Goal: Communication & Community: Ask a question

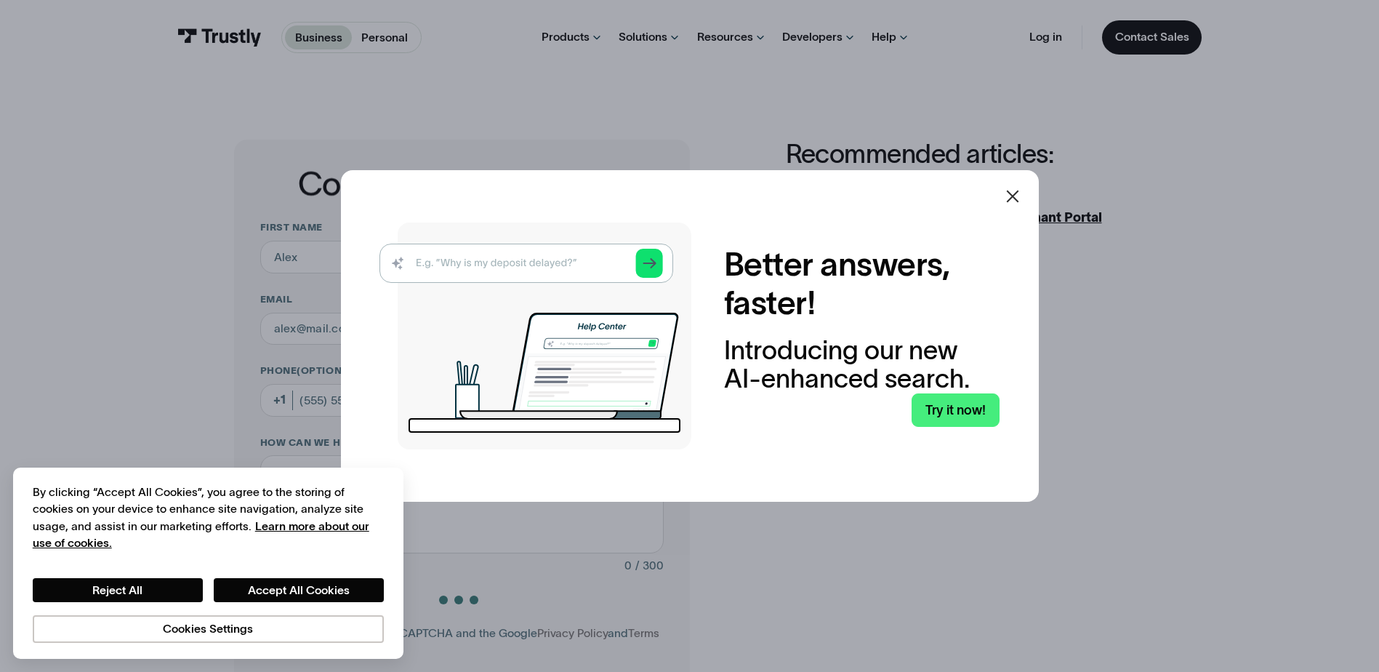
click at [1017, 191] on icon at bounding box center [1012, 196] width 17 height 17
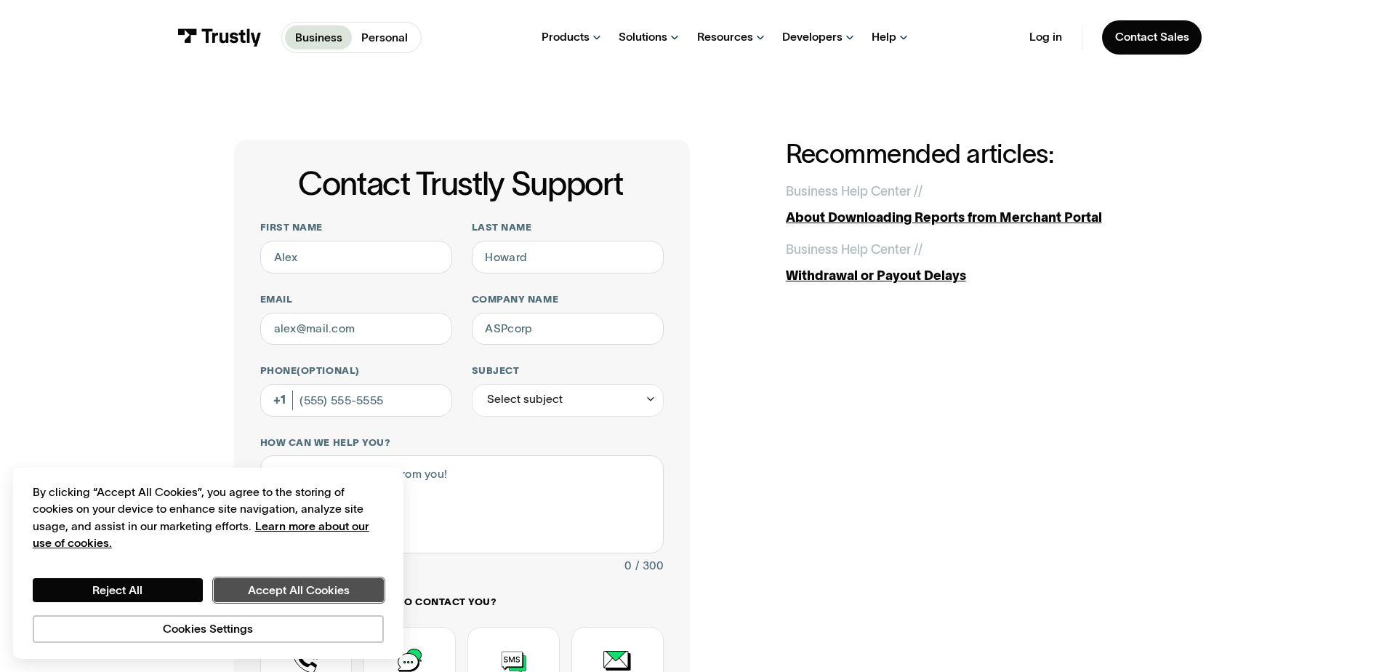
click at [254, 586] on button "Accept All Cookies" at bounding box center [299, 590] width 170 height 25
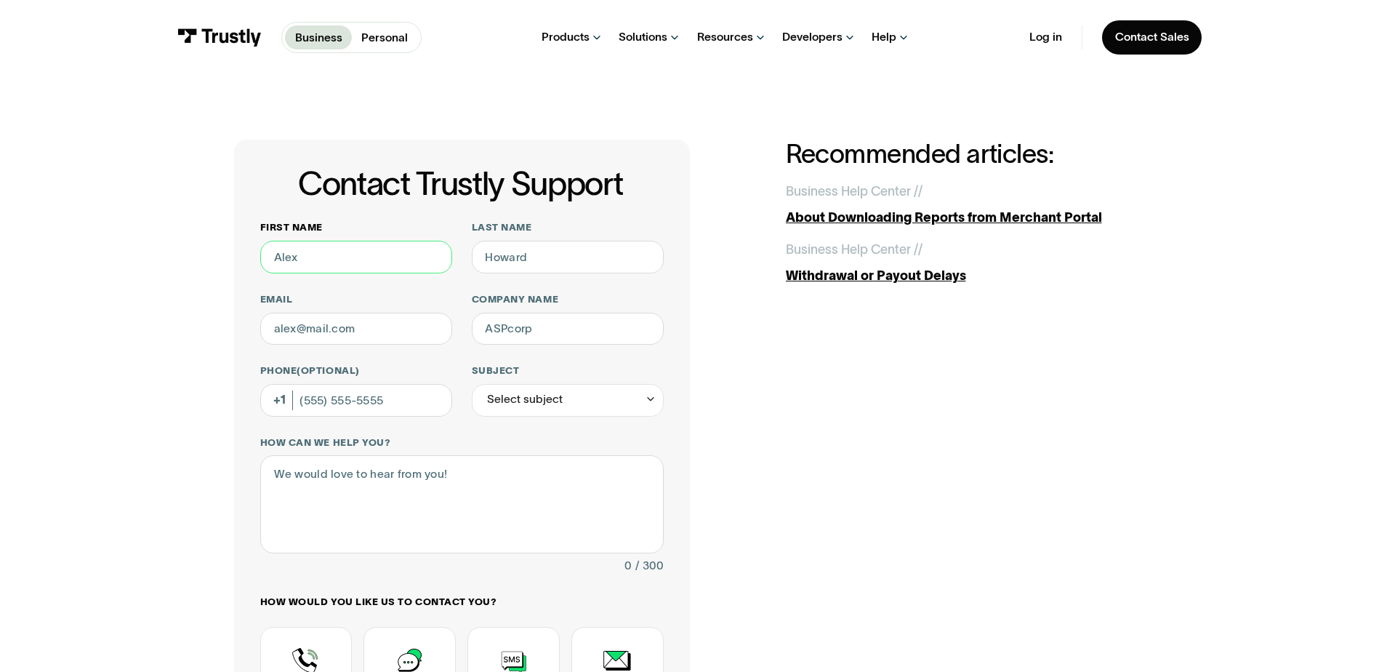
click at [324, 263] on input "First name" at bounding box center [356, 257] width 192 height 33
type input "KATIE"
type input "KIM"
type input "[PERSON_NAME][DOMAIN_NAME][EMAIL_ADDRESS][PERSON_NAME][DOMAIN_NAME]"
type input "First IC Bank"
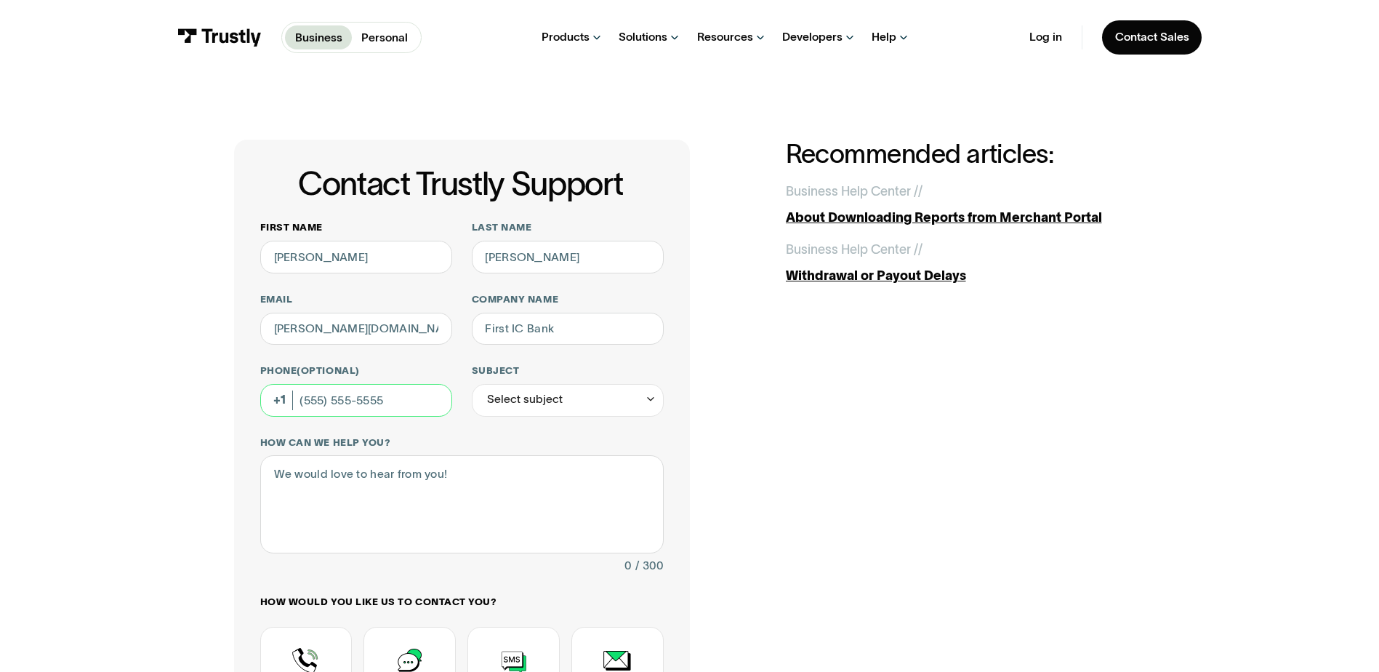
type input "[PHONE_NUMBER]"
click at [777, 397] on div "Contact Trustly Support First name KATIE Last name KIM Email katie.kim@firsticb…" at bounding box center [689, 511] width 911 height 742
click at [616, 405] on div "Select subject" at bounding box center [568, 400] width 192 height 33
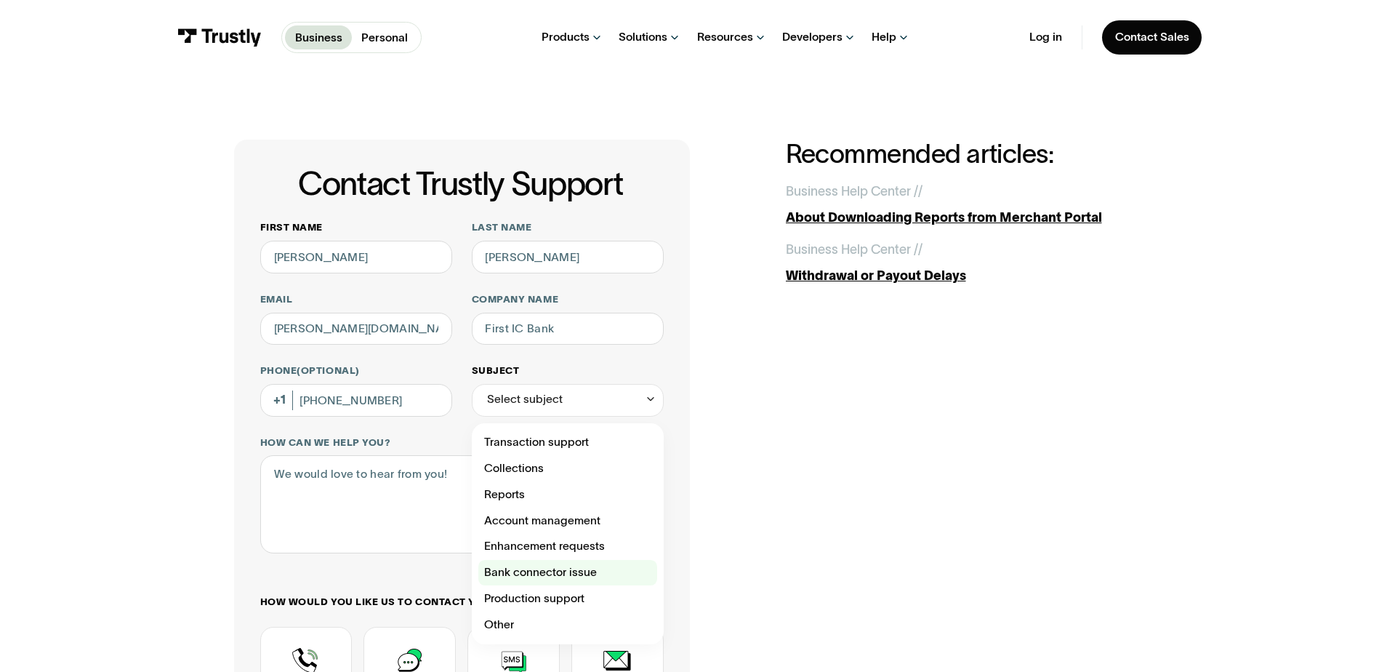
click at [587, 577] on div "Contact Trustly Support" at bounding box center [567, 573] width 179 height 26
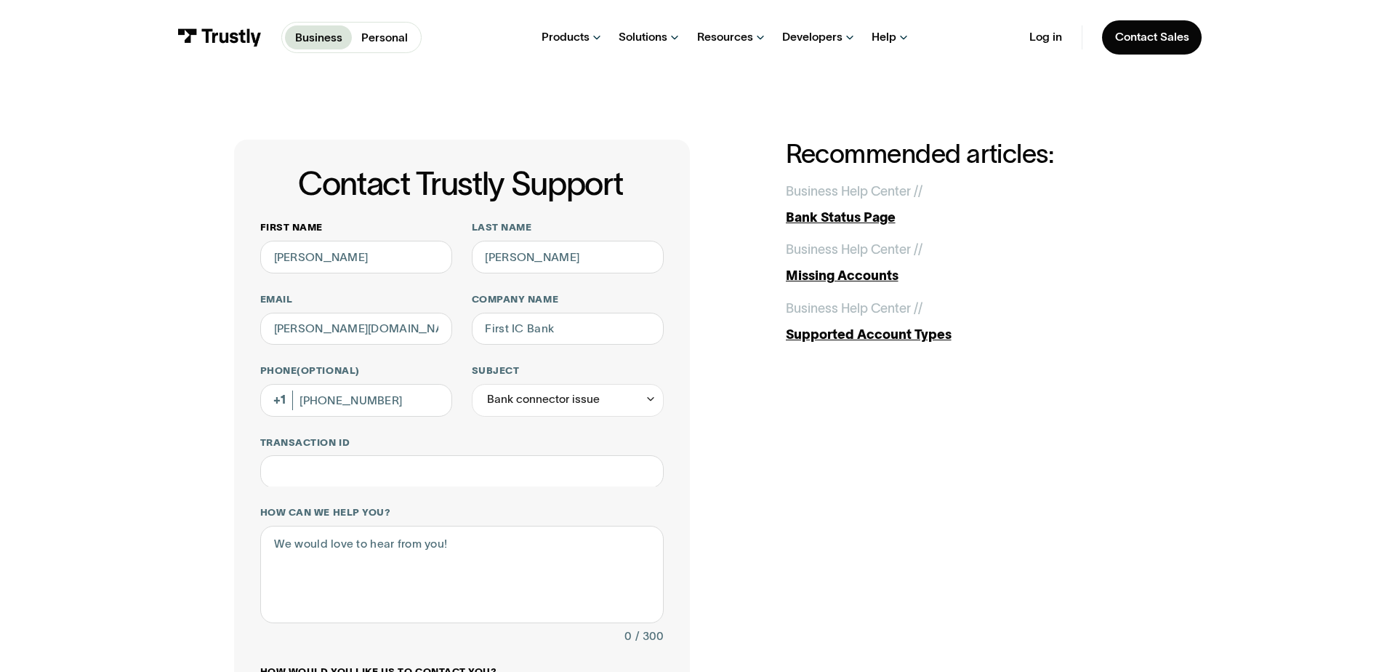
click at [855, 505] on div "**********" at bounding box center [689, 546] width 911 height 812
click at [542, 404] on div "Bank connector issue" at bounding box center [543, 400] width 113 height 20
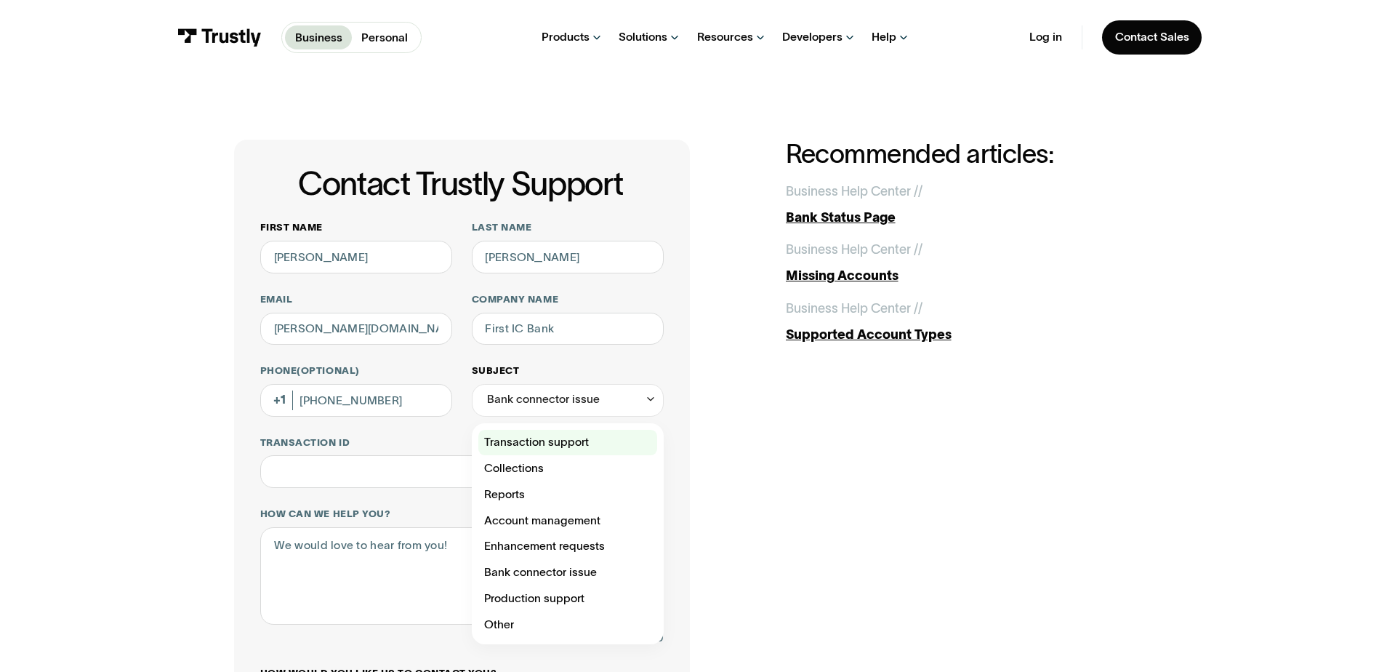
click at [570, 447] on div "Contact Trustly Support" at bounding box center [567, 443] width 179 height 26
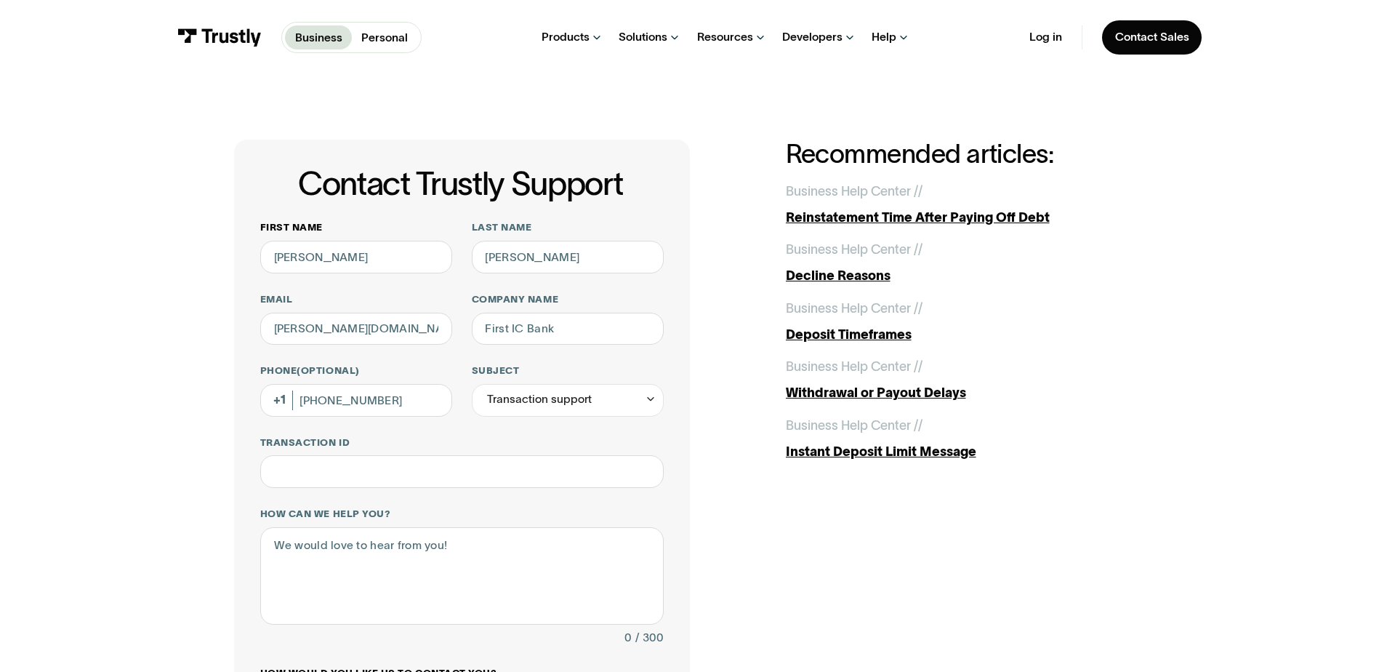
click at [776, 508] on div "**********" at bounding box center [689, 547] width 911 height 814
click at [630, 401] on div "Transaction support" at bounding box center [568, 400] width 192 height 33
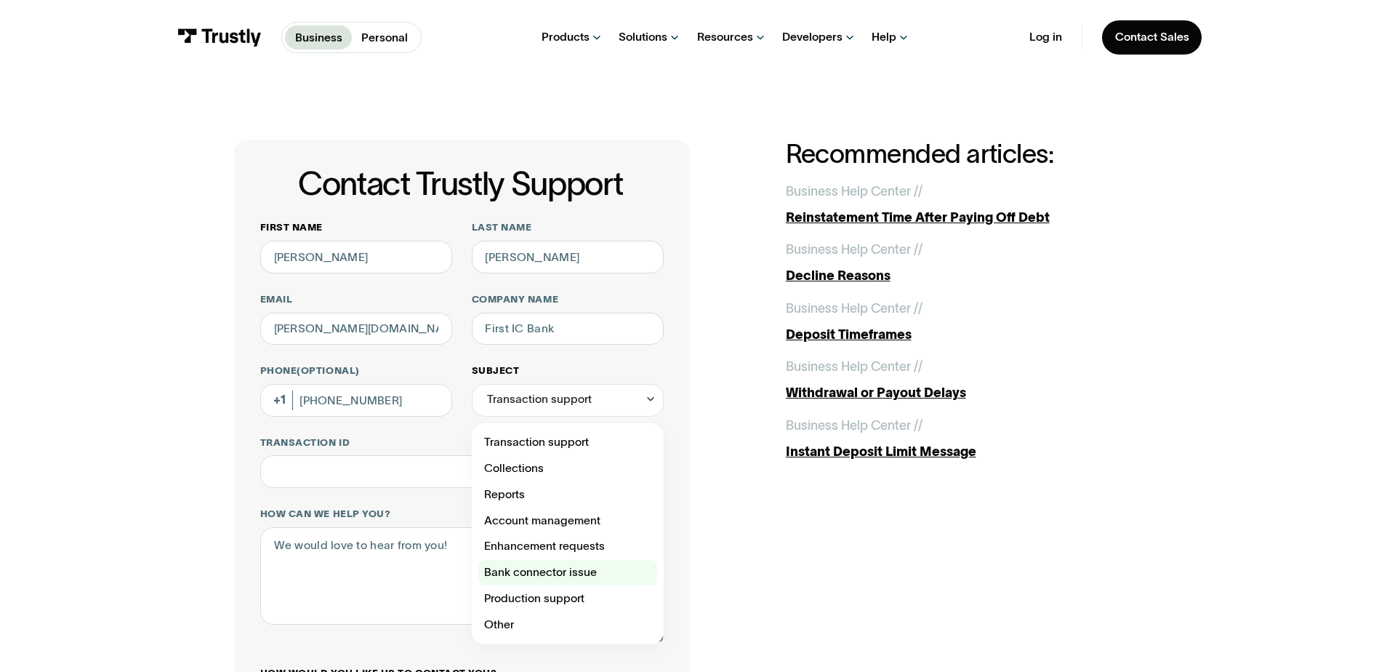
click at [588, 580] on div "Contact Trustly Support" at bounding box center [567, 573] width 179 height 26
type input "**********"
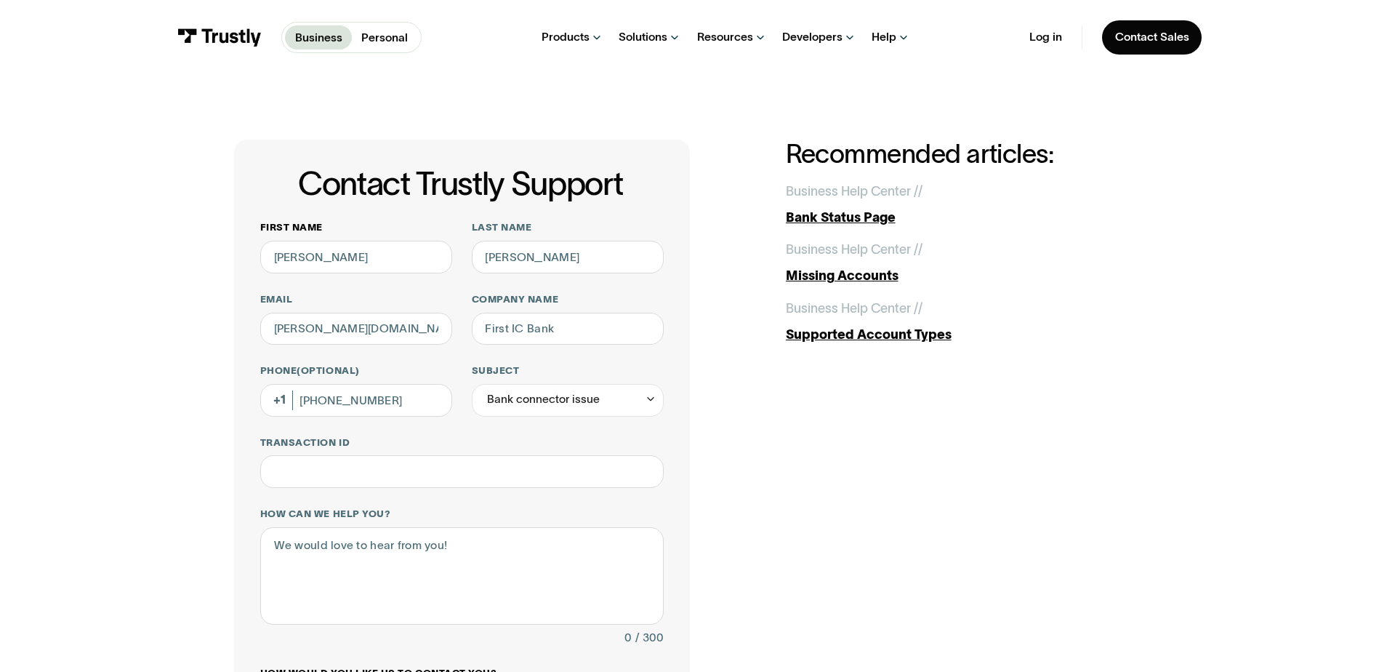
click at [790, 503] on div "**********" at bounding box center [689, 547] width 911 height 814
click at [800, 334] on div "Supported Account Types" at bounding box center [966, 335] width 360 height 20
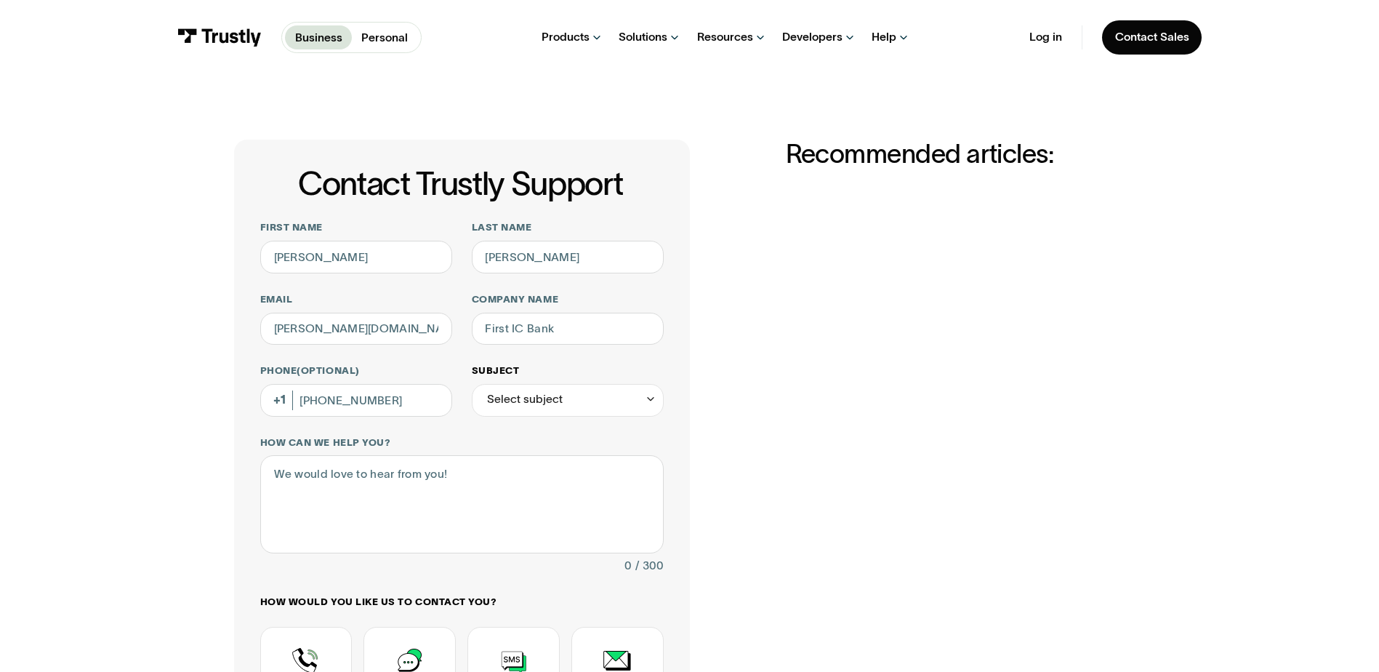
click at [526, 404] on div "Select subject" at bounding box center [525, 400] width 76 height 20
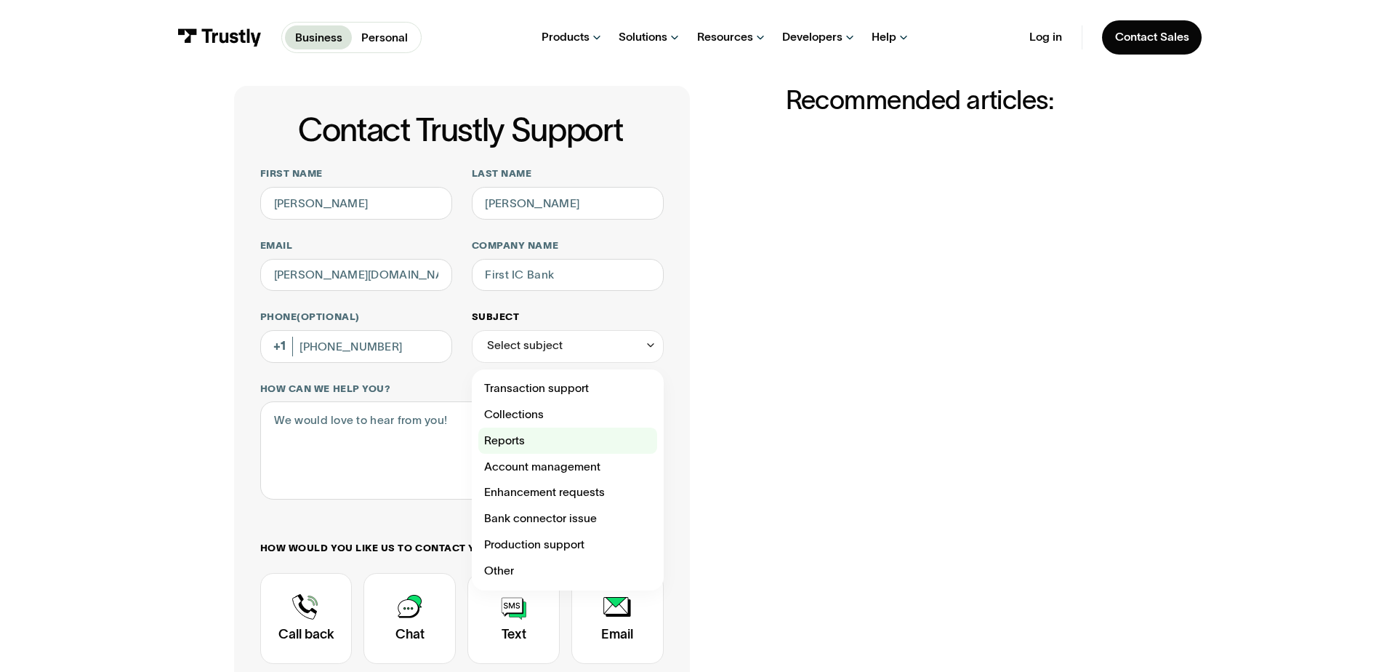
scroll to position [145, 0]
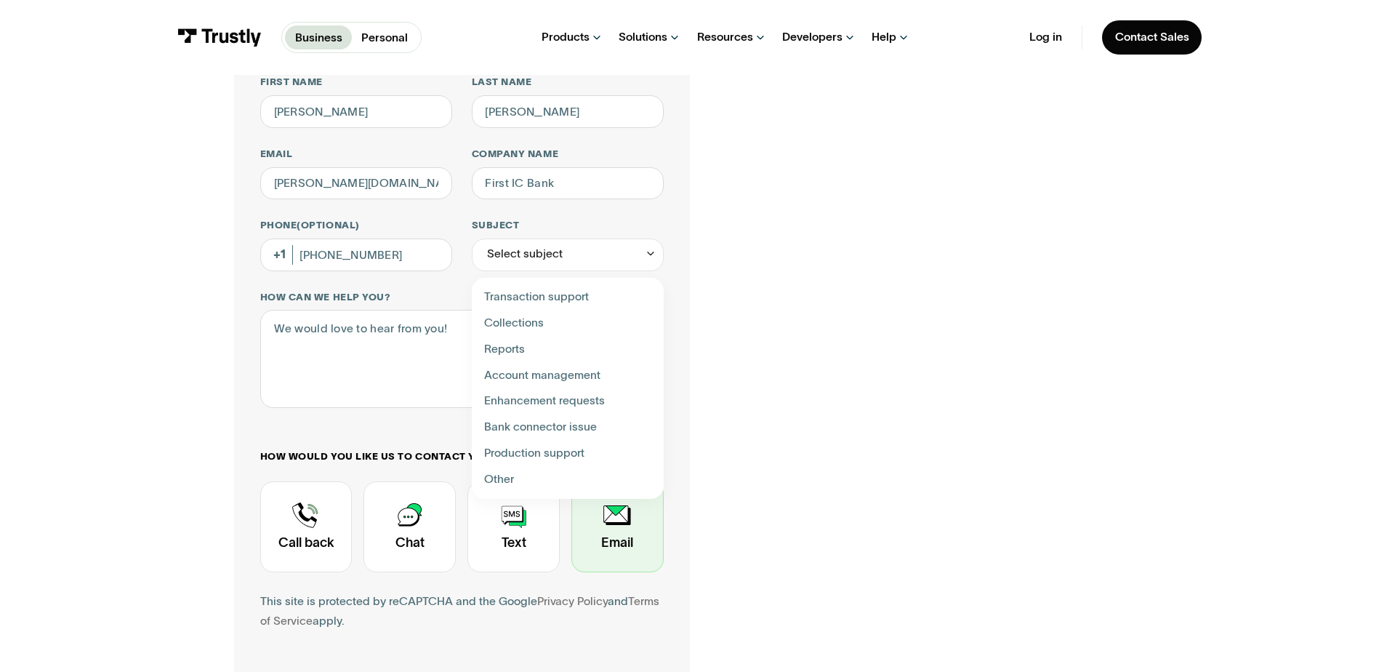
click at [625, 532] on div "Contact Trustly Support" at bounding box center [618, 526] width 92 height 91
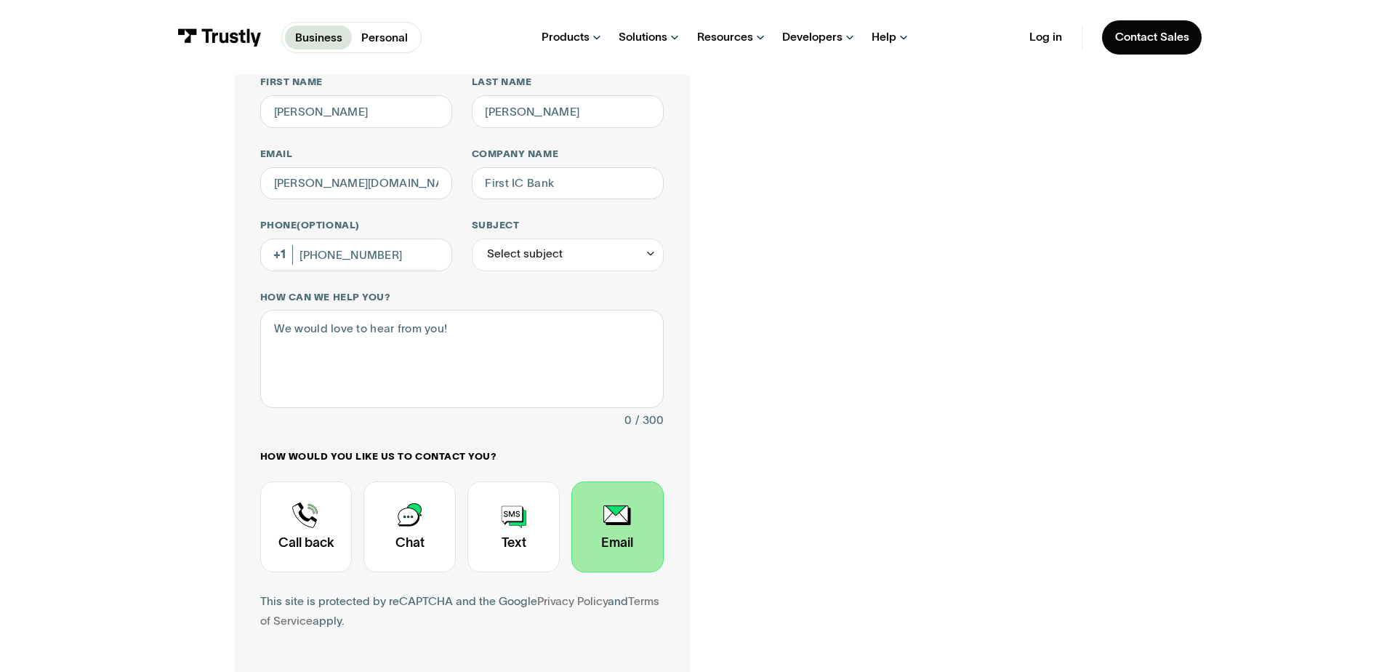
click at [750, 521] on div "**********" at bounding box center [689, 365] width 911 height 742
click at [589, 250] on div "Select subject" at bounding box center [568, 255] width 192 height 33
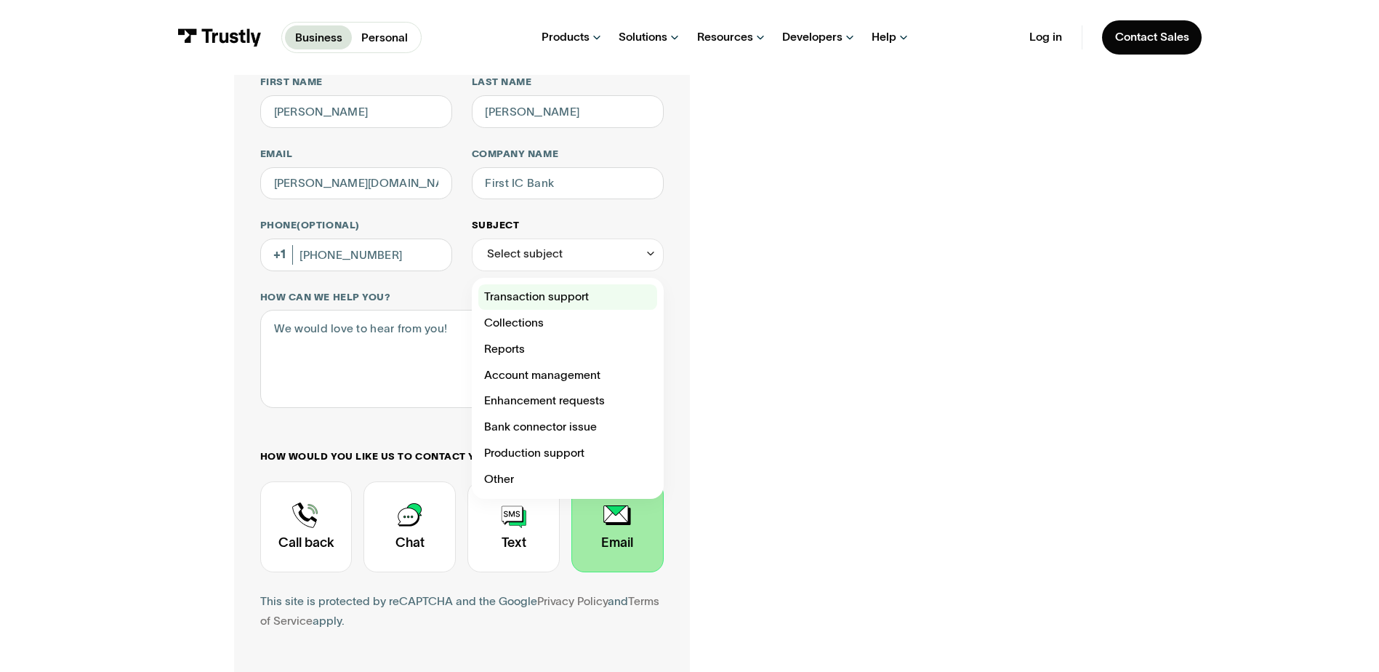
click at [609, 304] on div "Contact Trustly Support" at bounding box center [567, 297] width 179 height 26
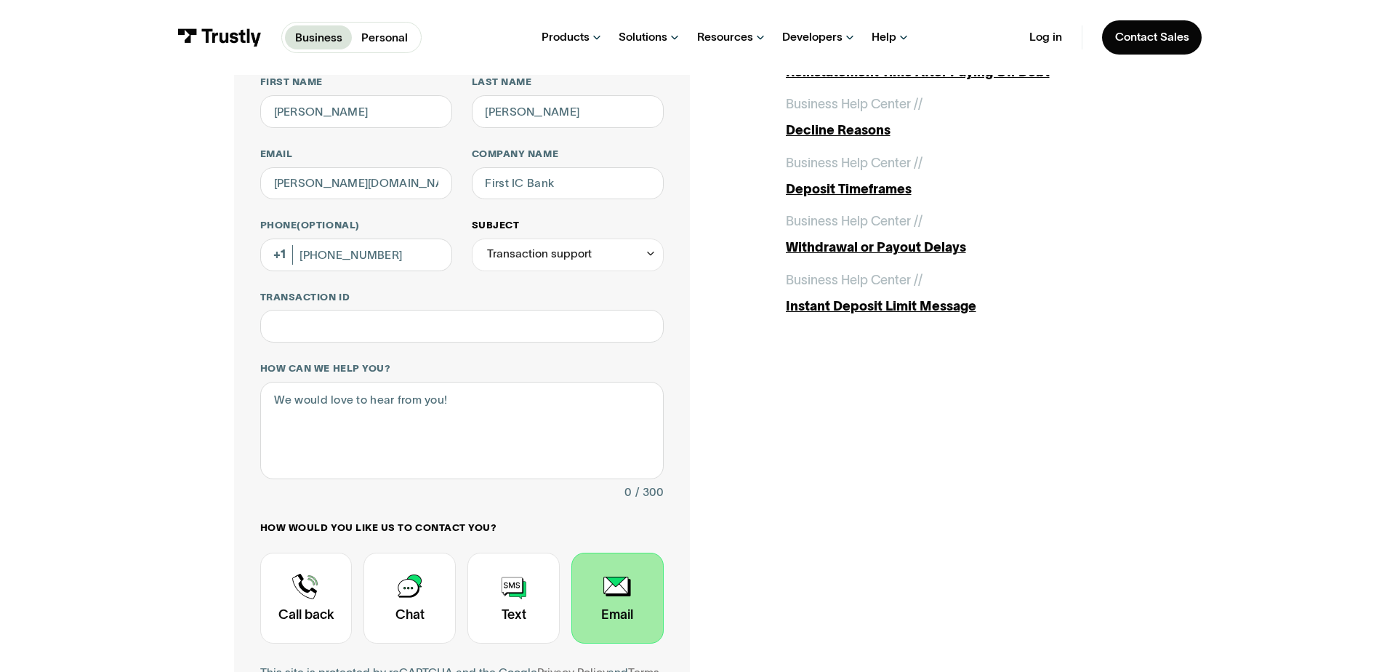
click at [572, 259] on div "Transaction support" at bounding box center [539, 254] width 105 height 20
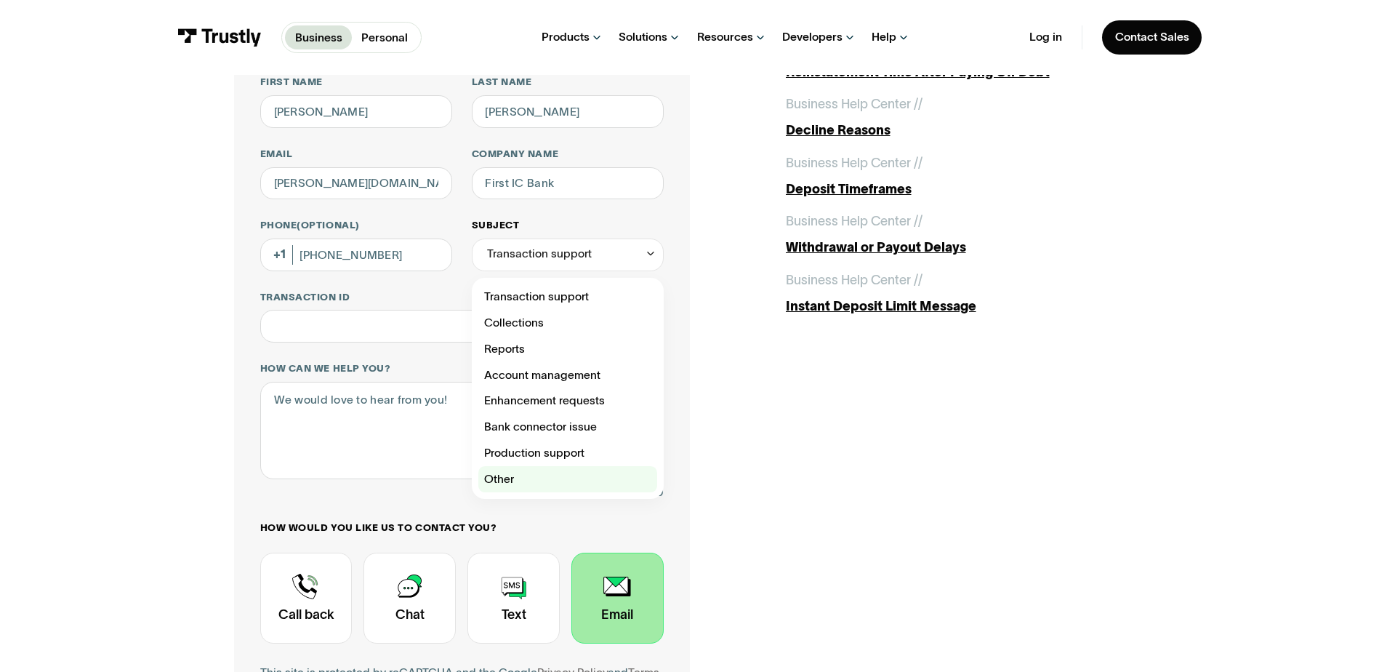
click at [546, 480] on div "Contact Trustly Support" at bounding box center [567, 479] width 179 height 26
type input "*****"
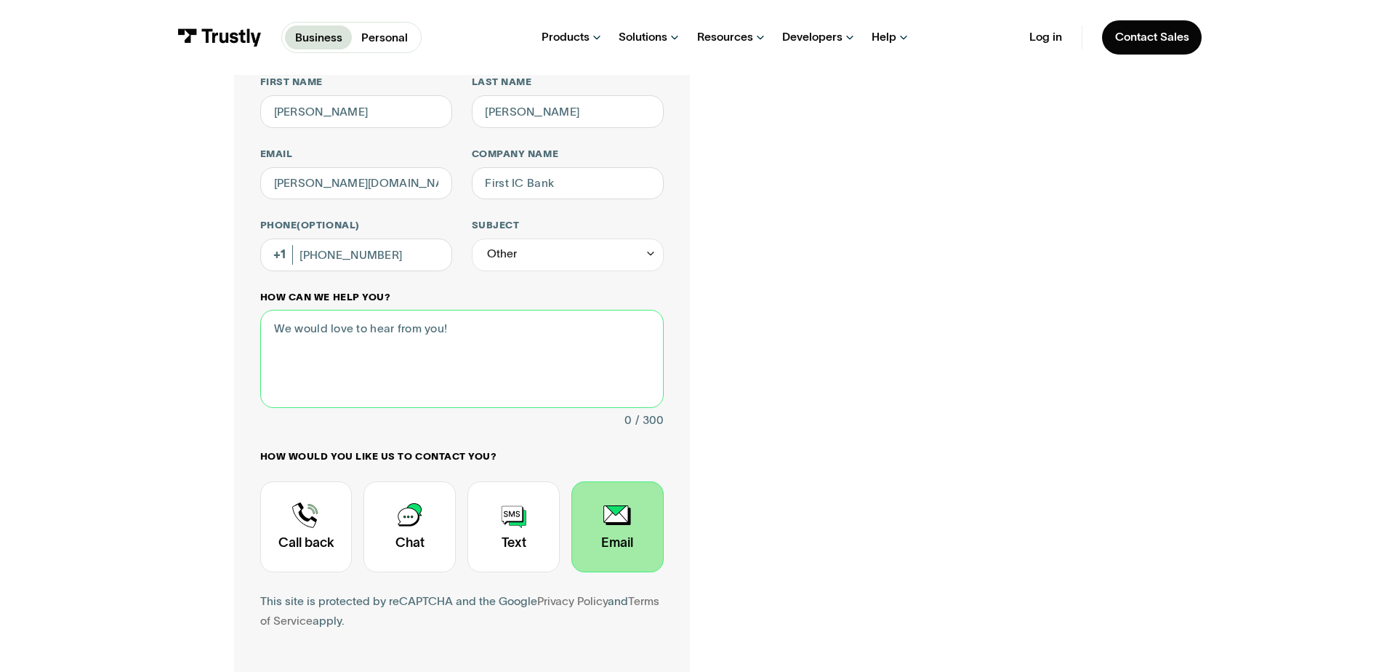
click at [329, 329] on textarea "How can we help you?" at bounding box center [462, 358] width 404 height 97
click at [284, 352] on textarea "Good afternoon," at bounding box center [462, 358] width 404 height 97
paste textarea "This is [PERSON_NAME] from First IC Bank. We have been paying property taxes on…"
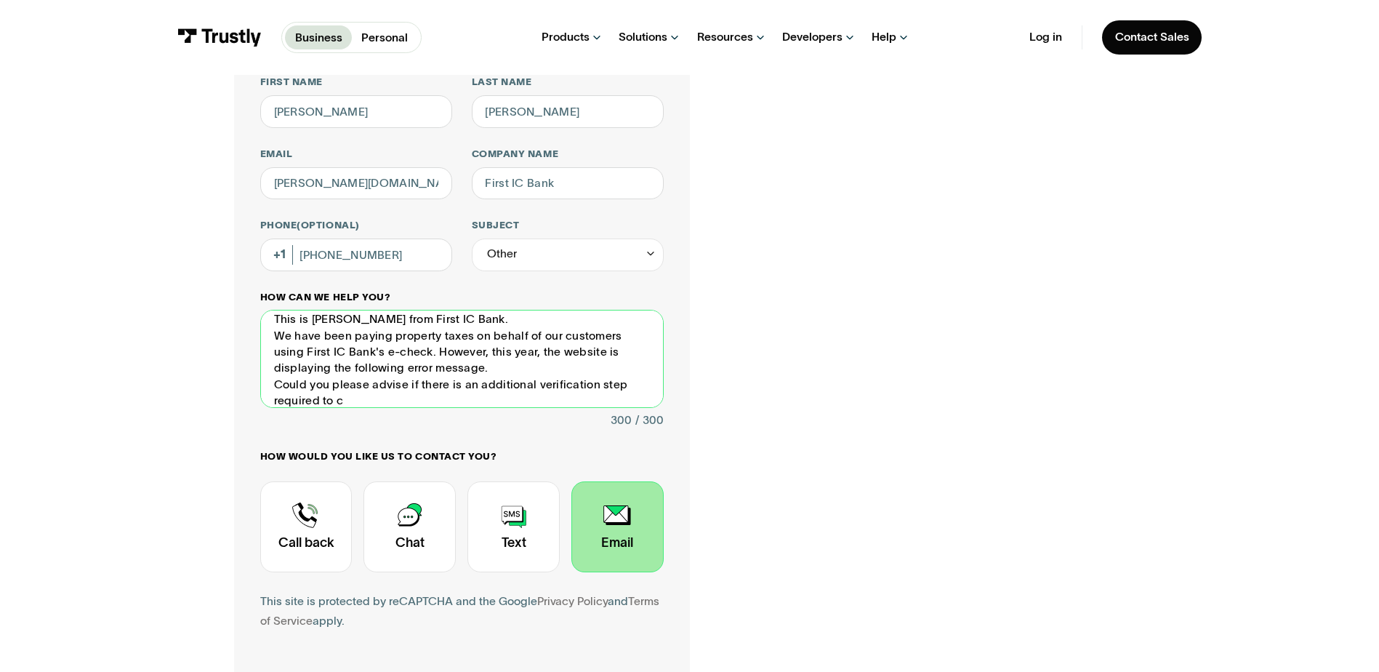
scroll to position [0, 0]
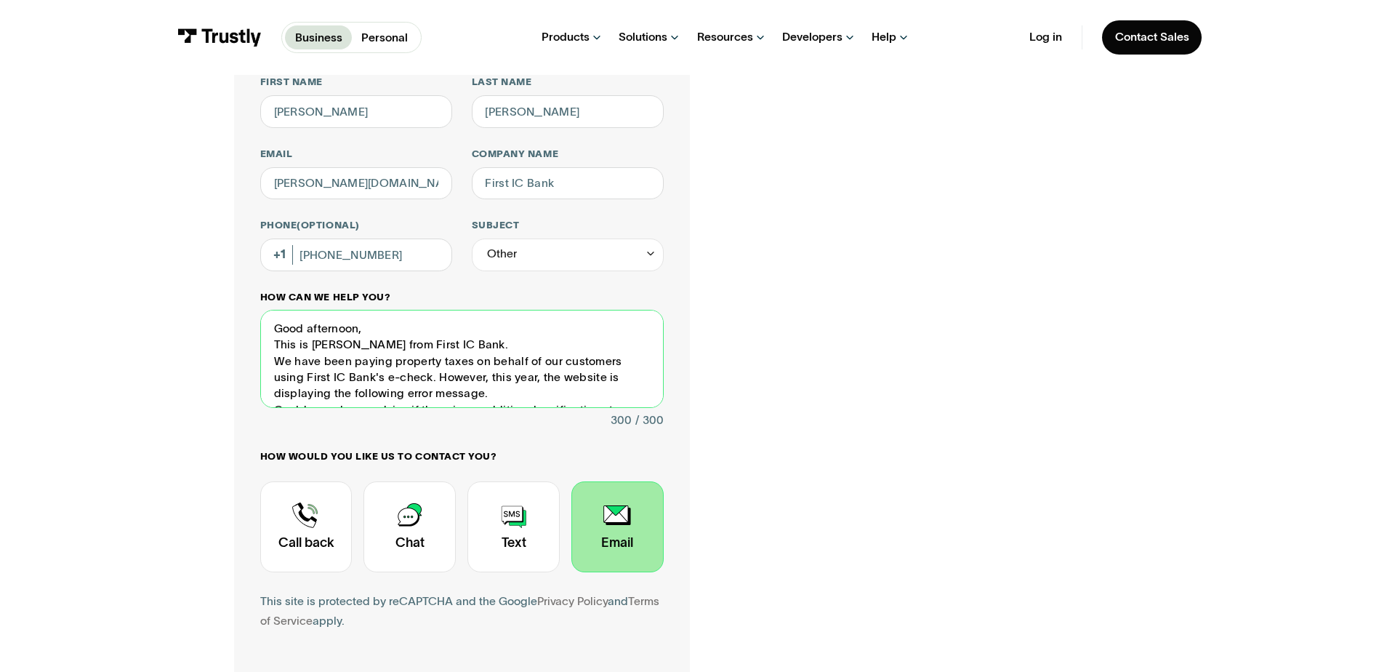
drag, startPoint x: 390, startPoint y: 364, endPoint x: 405, endPoint y: 371, distance: 16.3
click at [393, 364] on textarea "Good afternoon, This is [PERSON_NAME] from First IC Bank. We have been paying p…" at bounding box center [462, 358] width 404 height 97
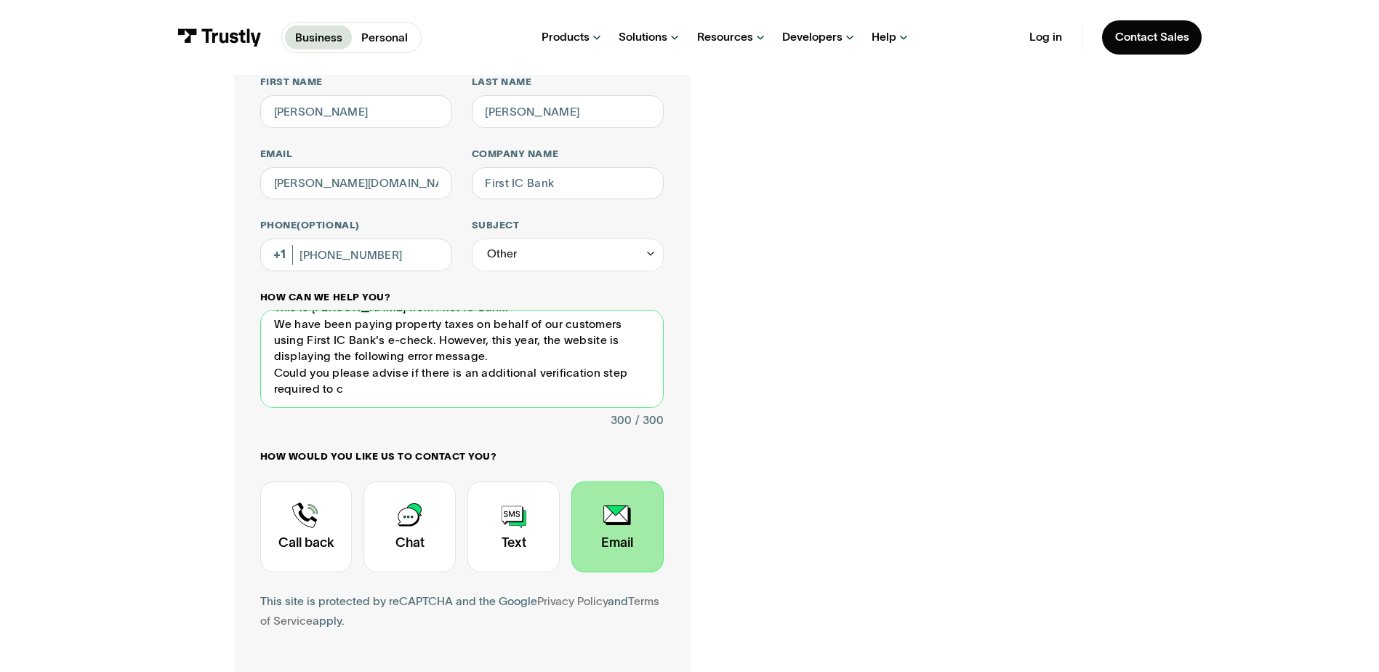
scroll to position [54, 0]
drag, startPoint x: 272, startPoint y: 360, endPoint x: 505, endPoint y: 404, distance: 237.6
click at [505, 404] on textarea "Good afternoon, This is [PERSON_NAME] from First IC Bank. We have been paying p…" at bounding box center [462, 358] width 404 height 97
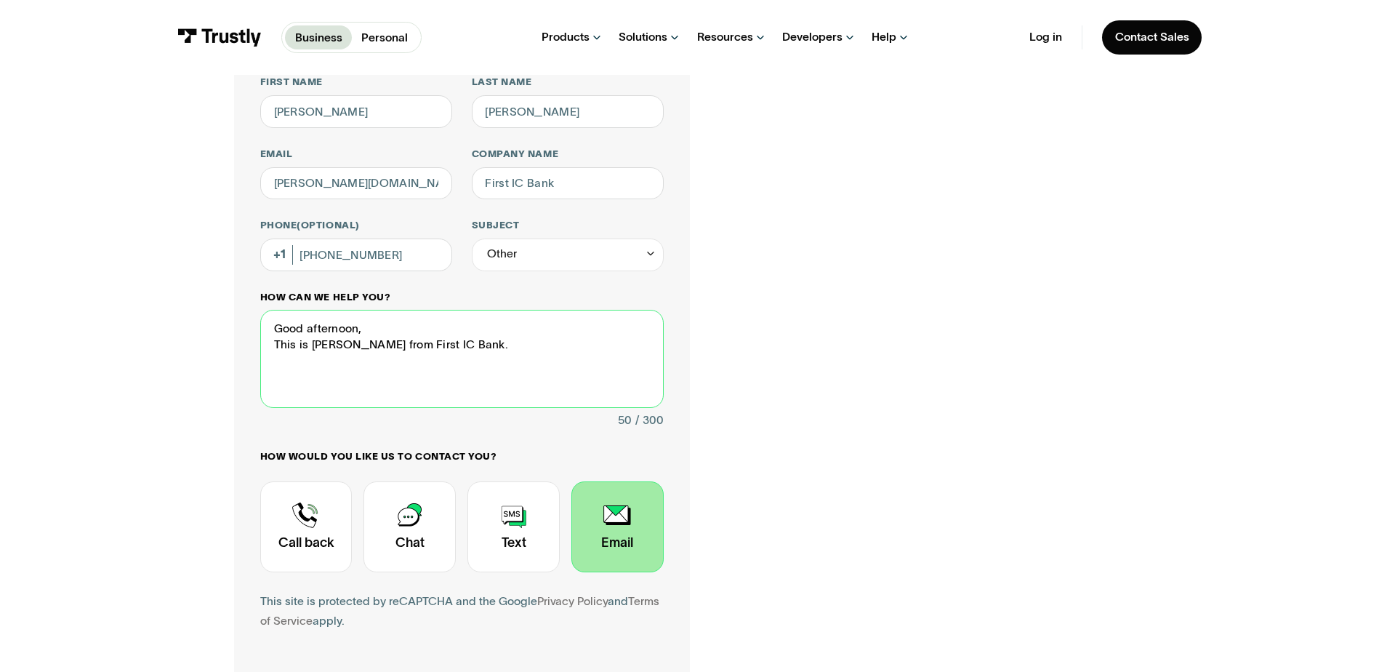
scroll to position [0, 0]
drag, startPoint x: 445, startPoint y: 350, endPoint x: 271, endPoint y: 351, distance: 173.8
click at [271, 351] on textarea "Good afternoon, This is [PERSON_NAME] from First IC Bank." at bounding box center [462, 358] width 404 height 97
type textarea "G"
type textarea "i"
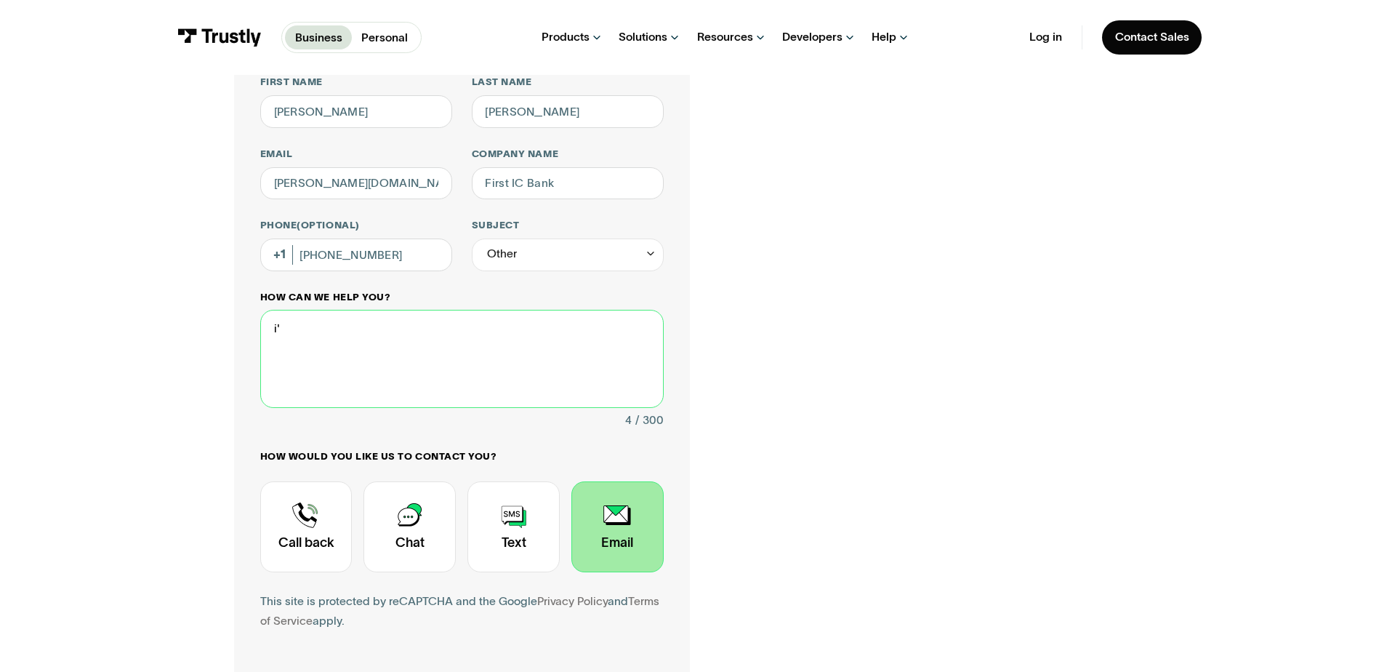
type textarea "i"
drag, startPoint x: 271, startPoint y: 327, endPoint x: 513, endPoint y: 328, distance: 242.9
click at [513, 328] on textarea "I'm paying the Gwinnett county tax with" at bounding box center [462, 358] width 404 height 97
type textarea "w"
type textarea "t"
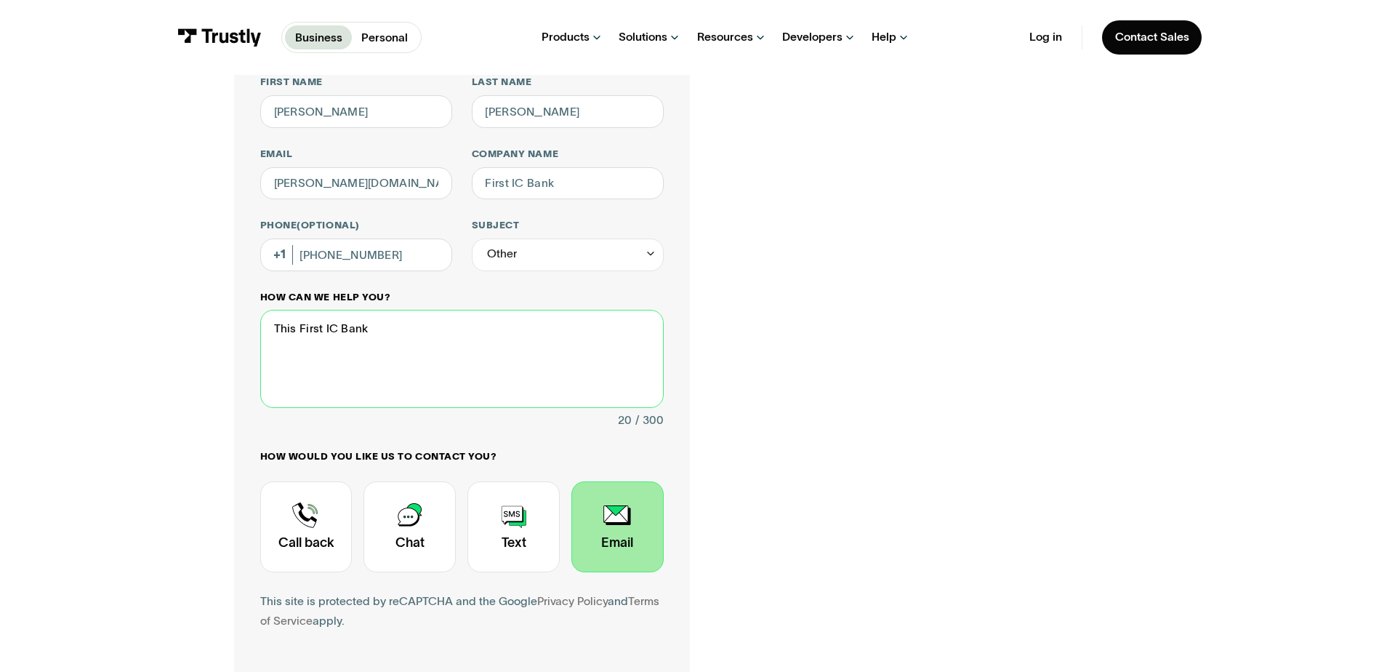
drag, startPoint x: 296, startPoint y: 329, endPoint x: 261, endPoint y: 328, distance: 34.9
click at [261, 328] on textarea "This First IC Bank" at bounding box center [462, 358] width 404 height 97
click at [359, 336] on textarea "First IC Bank" at bounding box center [462, 358] width 404 height 97
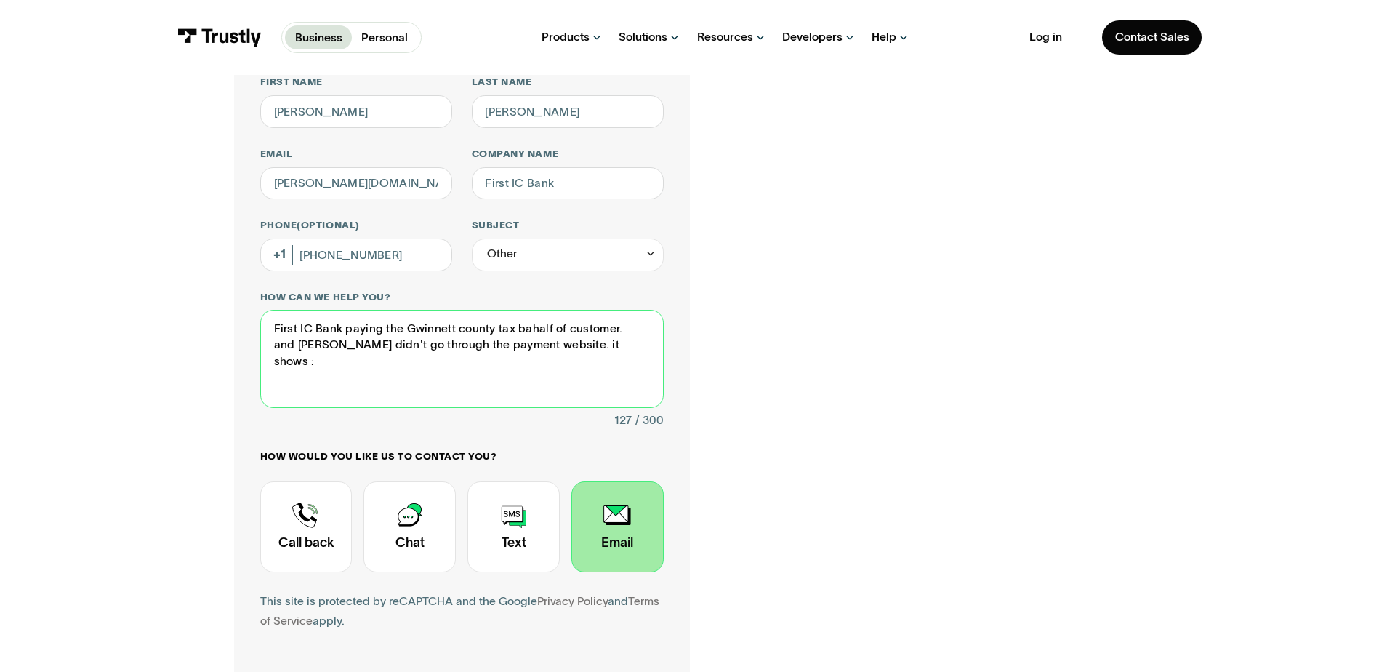
paste textarea "This is [PERSON_NAME] from First IC Bank. We have been paying property taxes on…"
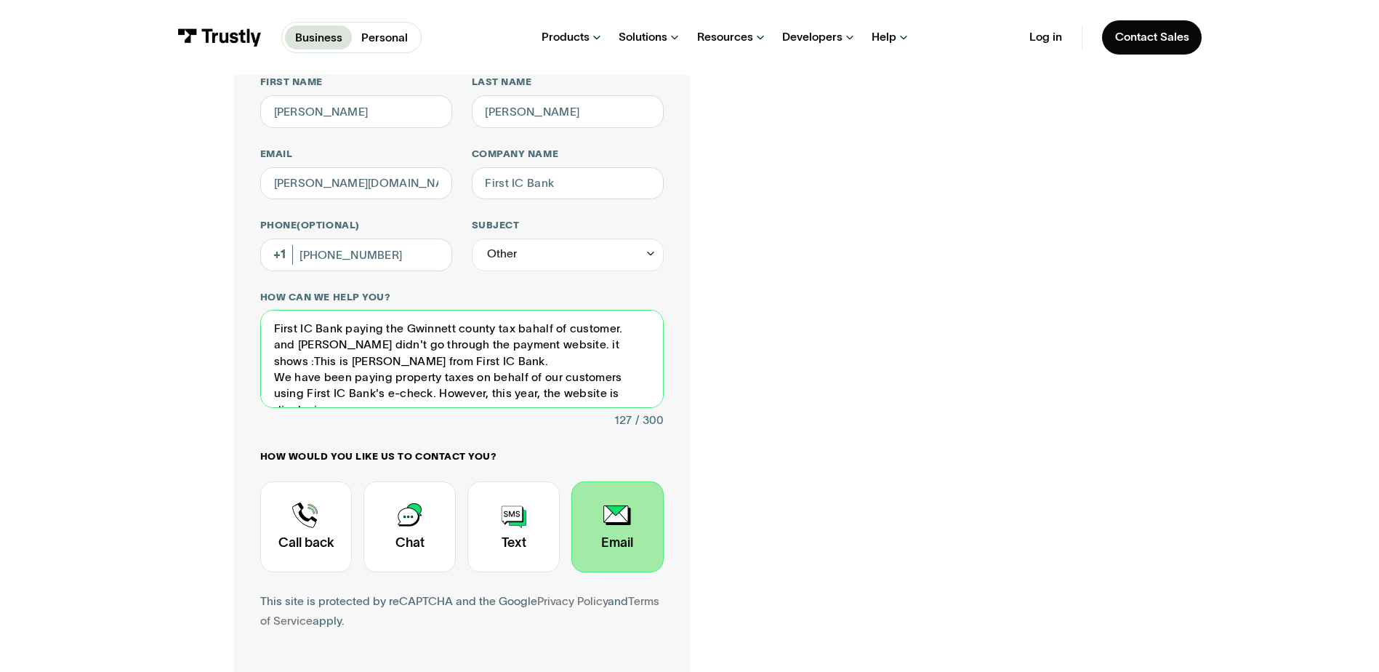
scroll to position [9, 0]
drag, startPoint x: 603, startPoint y: 334, endPoint x: 628, endPoint y: 395, distance: 65.9
click at [628, 395] on textarea "First IC Bank paying the Gwinnett county tax bahalf of customer. and [PERSON_NA…" at bounding box center [462, 358] width 404 height 97
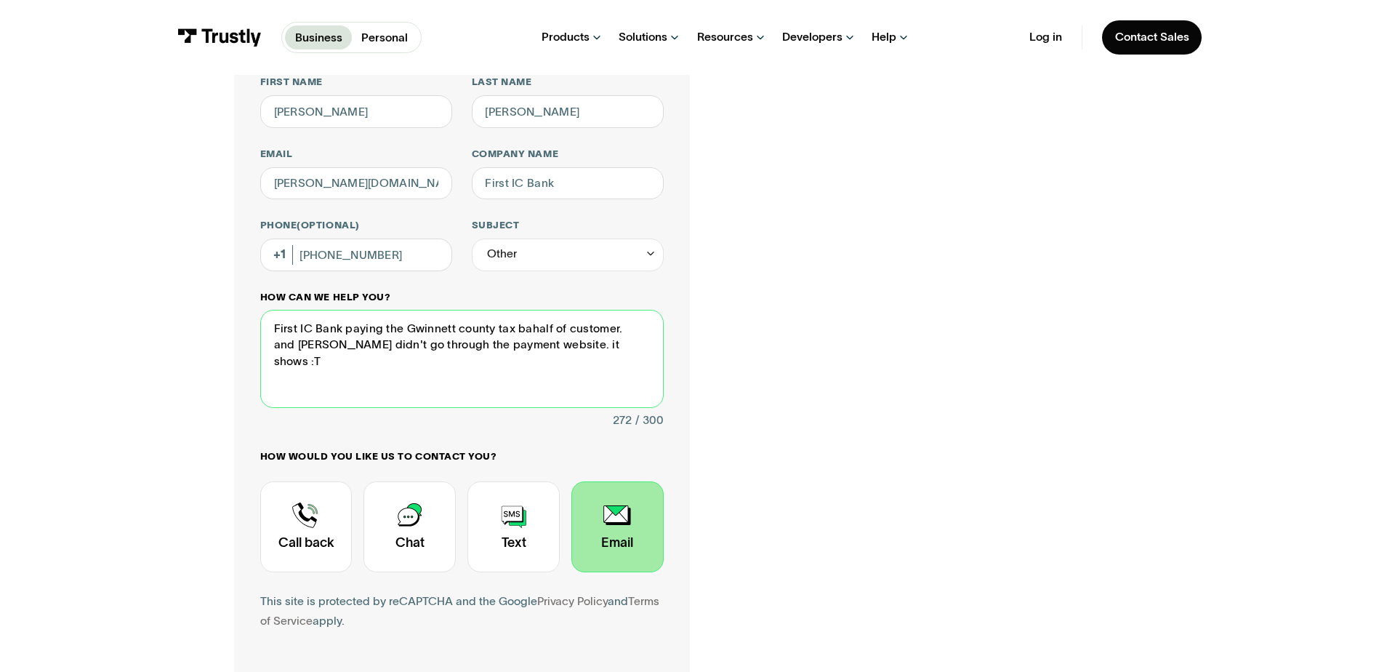
scroll to position [0, 0]
click at [298, 348] on textarea "First IC Bank paying the Gwinnett County tax bahalf of customer. and check didn…" at bounding box center [462, 358] width 404 height 97
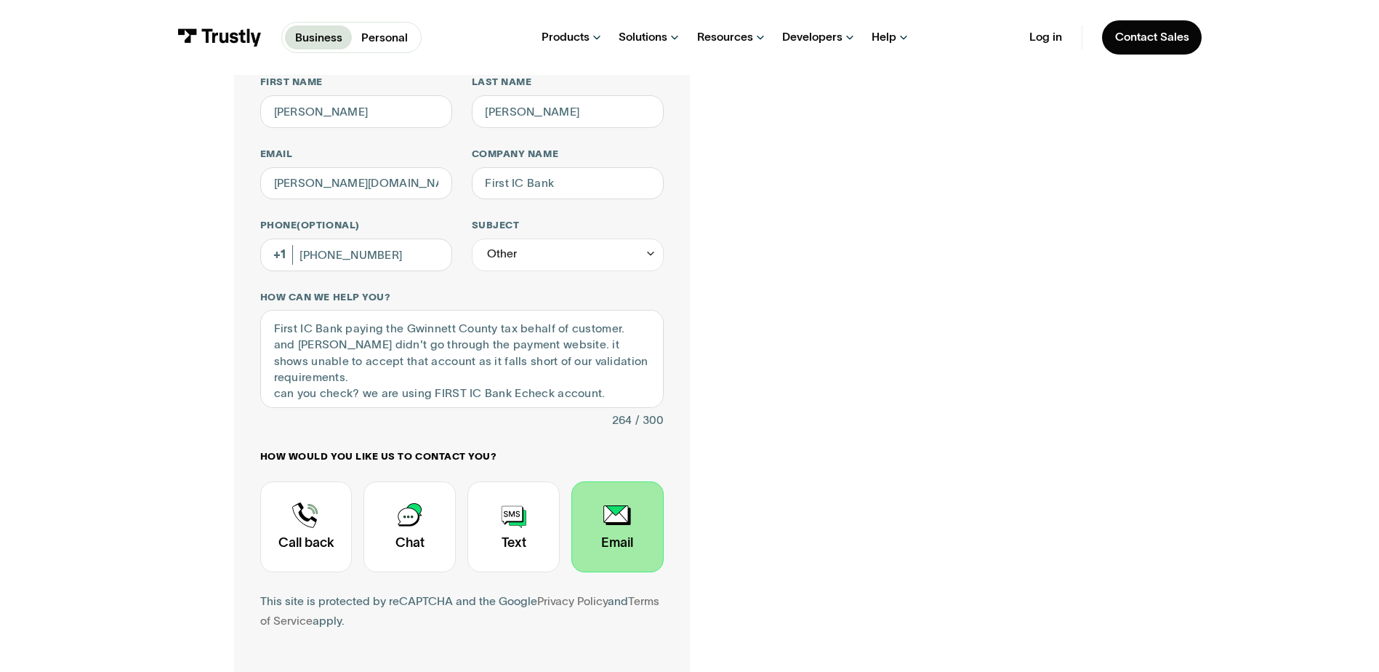
click at [825, 469] on div "Contact Trustly Support First name [PERSON_NAME] Last name [PERSON_NAME] [PERSO…" at bounding box center [689, 365] width 911 height 742
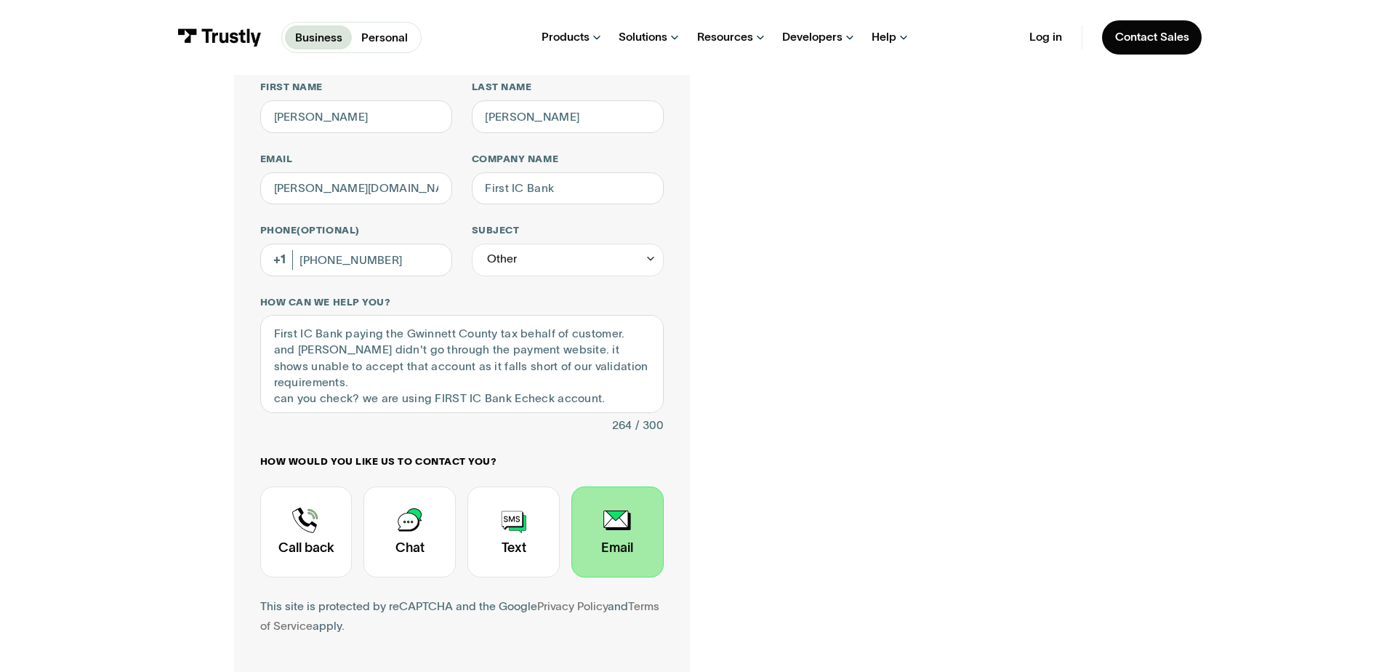
scroll to position [145, 0]
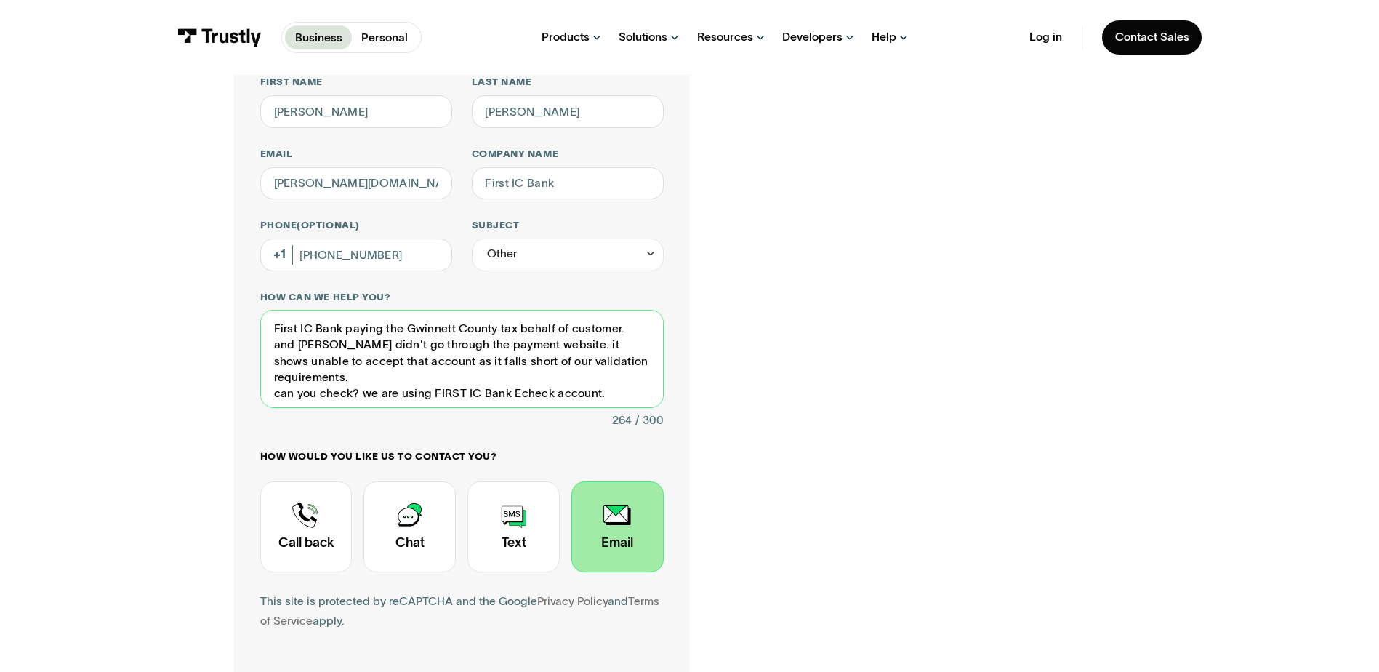
drag, startPoint x: 604, startPoint y: 382, endPoint x: 254, endPoint y: 324, distance: 354.6
click at [254, 324] on div "Contact Trustly Support First name [PERSON_NAME] Last name [PERSON_NAME] [PERSO…" at bounding box center [462, 365] width 456 height 742
click at [362, 335] on textarea "First IC Bank paying the Gwinnett County tax behalf of customer. and [PERSON_NA…" at bounding box center [462, 358] width 404 height 97
drag, startPoint x: 382, startPoint y: 327, endPoint x: 342, endPoint y: 329, distance: 40.1
click at [342, 329] on textarea "First IC Bank paying the Gwinnett County tax behalf of customer. and [PERSON_NA…" at bounding box center [462, 358] width 404 height 97
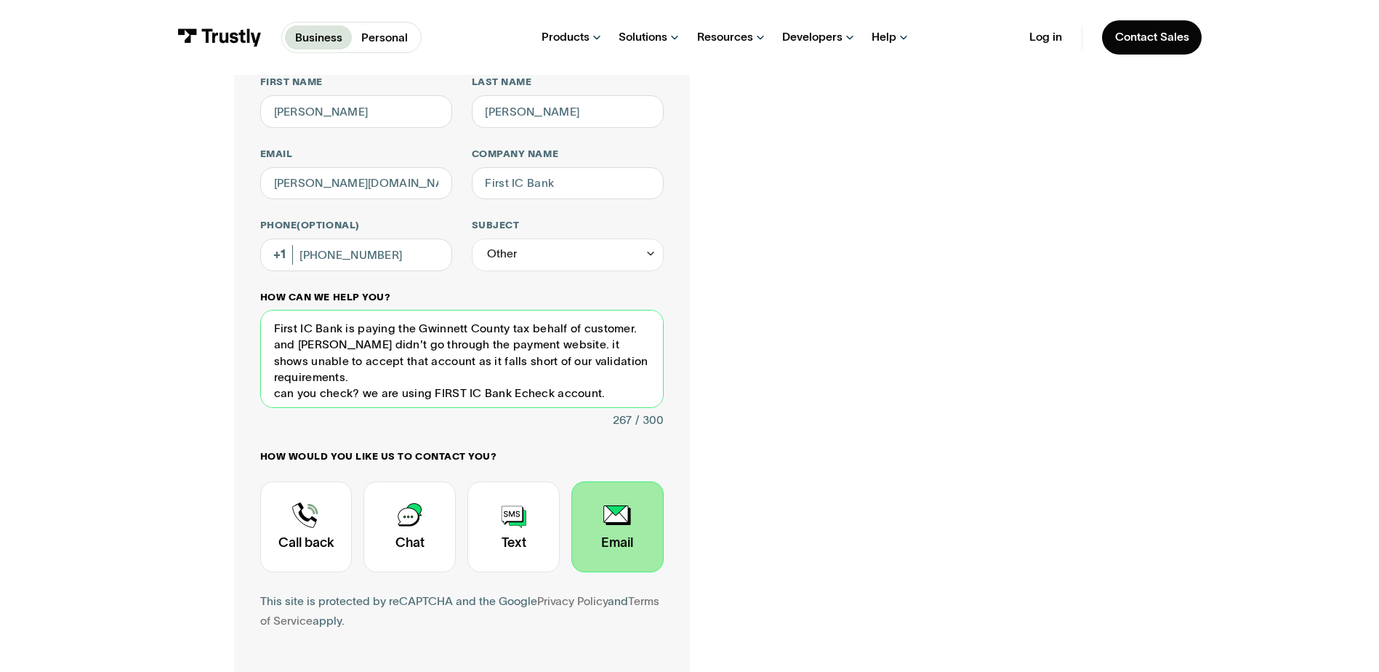
click at [406, 360] on textarea "First IC Bank is paying the Gwinnett County tax behalf of customer. and [PERSON…" at bounding box center [462, 358] width 404 height 97
click at [470, 386] on textarea "First IC Bank is paying the Gwinnett County tax behalf of customer. and [PERSON…" at bounding box center [462, 358] width 404 height 97
drag, startPoint x: 604, startPoint y: 380, endPoint x: 148, endPoint y: 329, distance: 458.9
click at [148, 329] on div "Contact Trustly Support First name [PERSON_NAME] Last name [PERSON_NAME] [PERSO…" at bounding box center [690, 365] width 1315 height 872
paste textarea "We are making a property tax payment on behalf of our customer to [GEOGRAPHIC_D…"
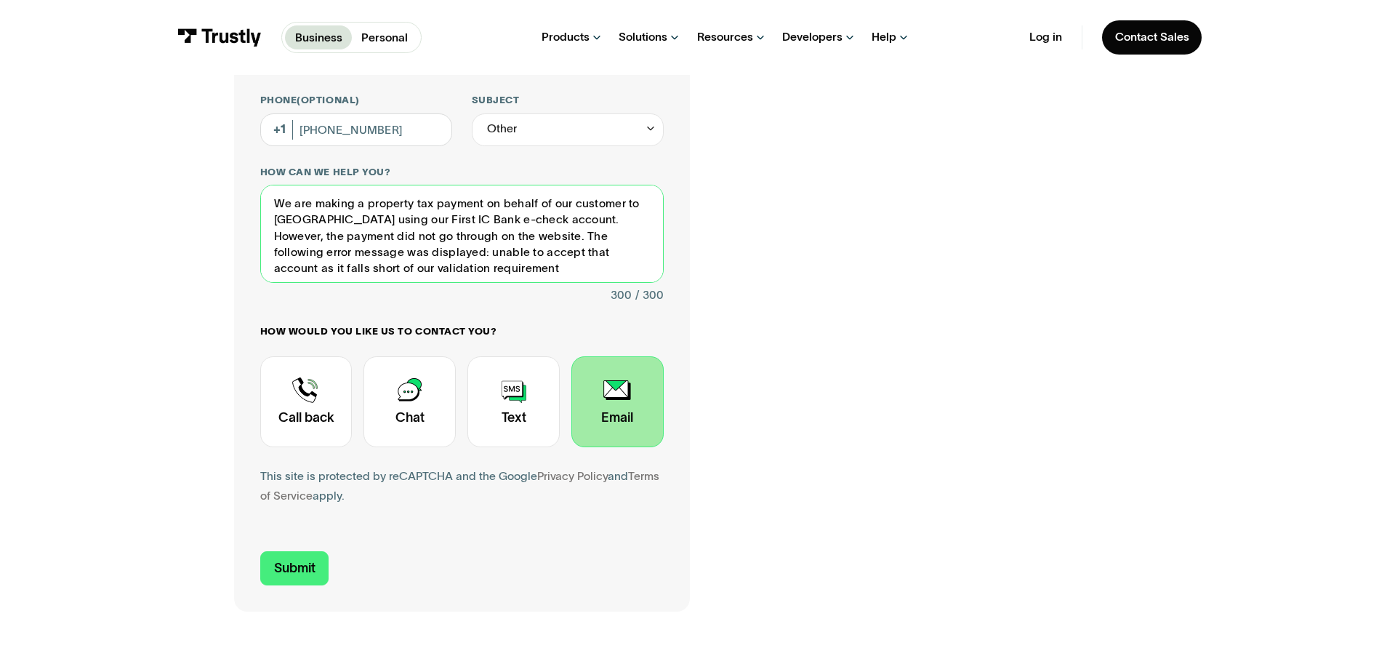
scroll to position [291, 0]
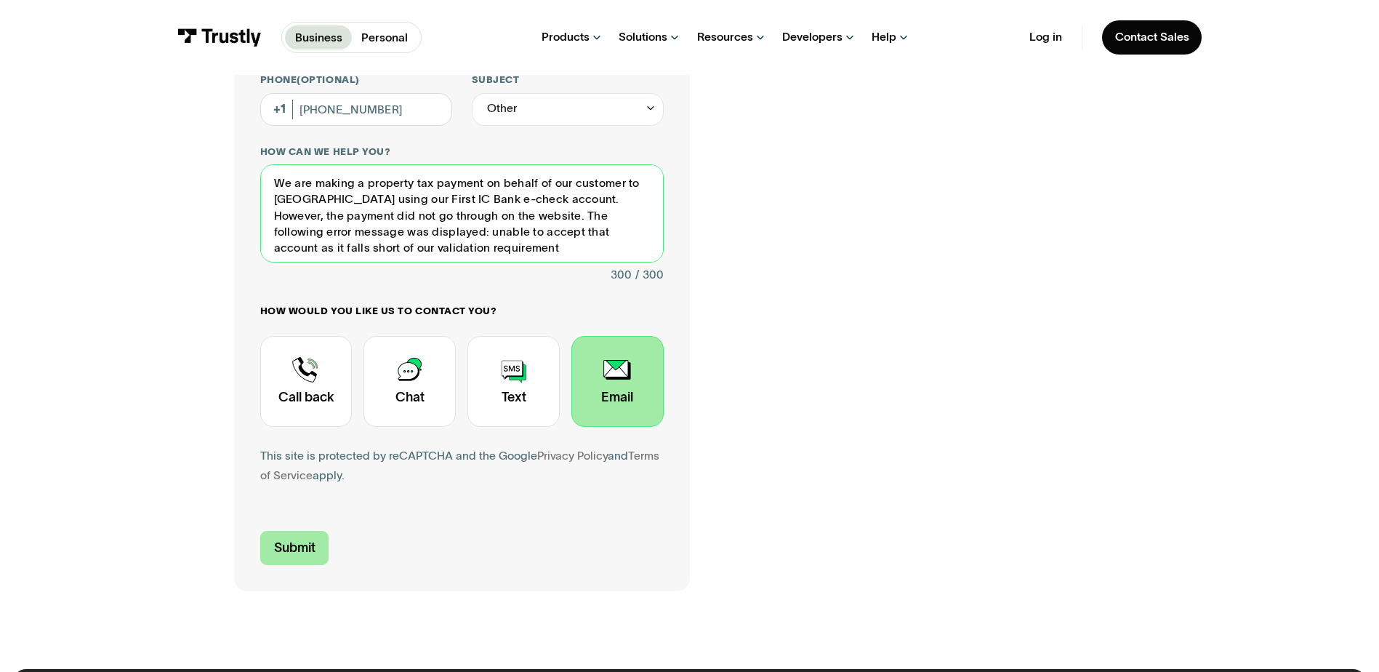
type textarea "We are making a property tax payment on behalf of our customer to [GEOGRAPHIC_D…"
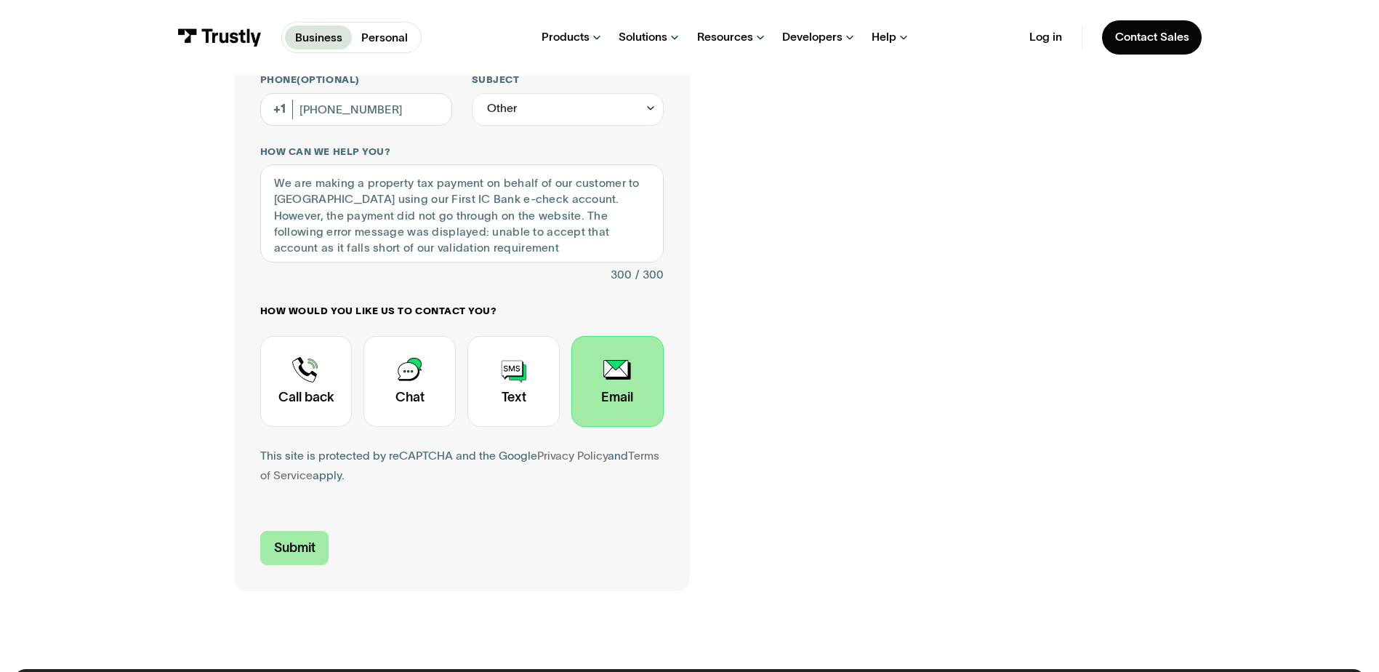
click at [288, 542] on input "Submit" at bounding box center [294, 548] width 69 height 34
type input "[PHONE_NUMBER]"
